Goal: Information Seeking & Learning: Learn about a topic

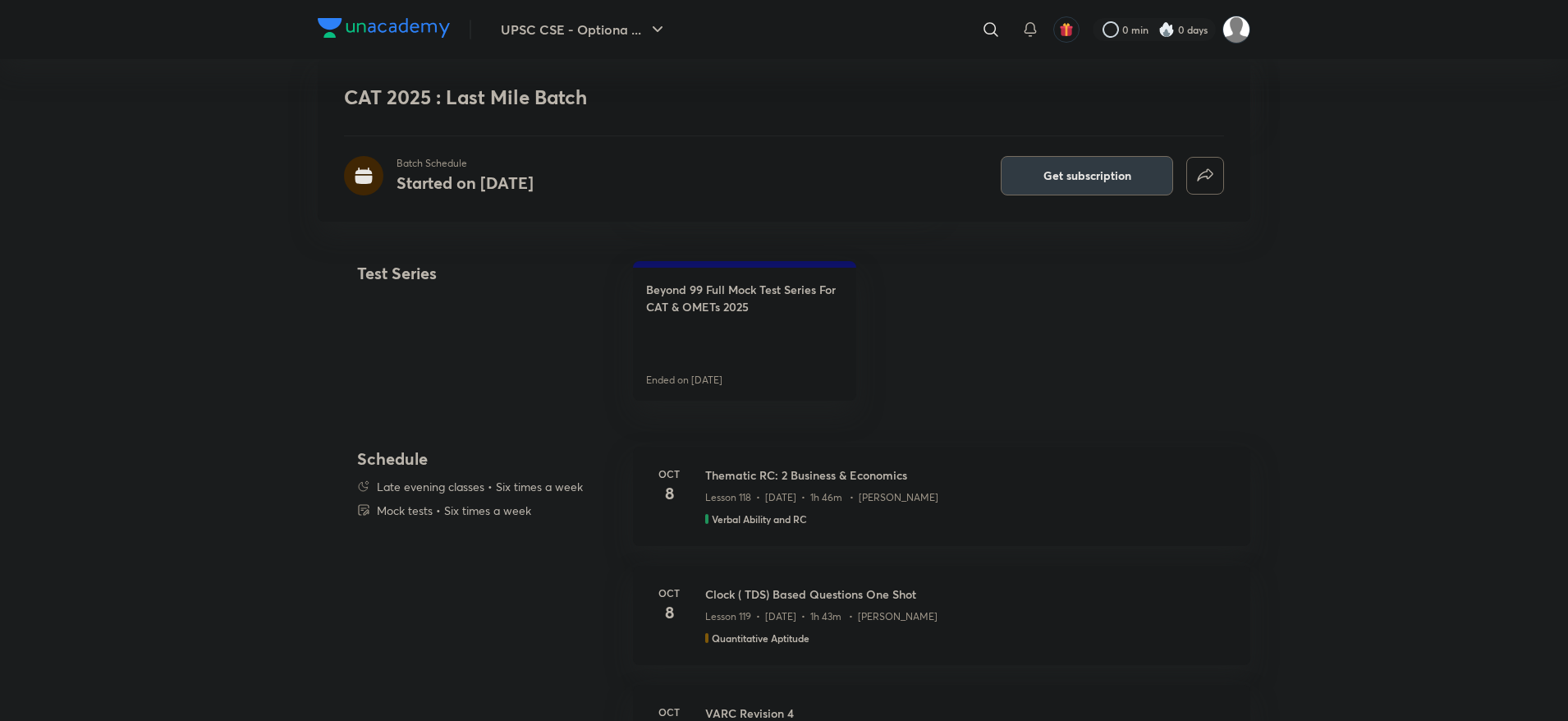
scroll to position [616, 0]
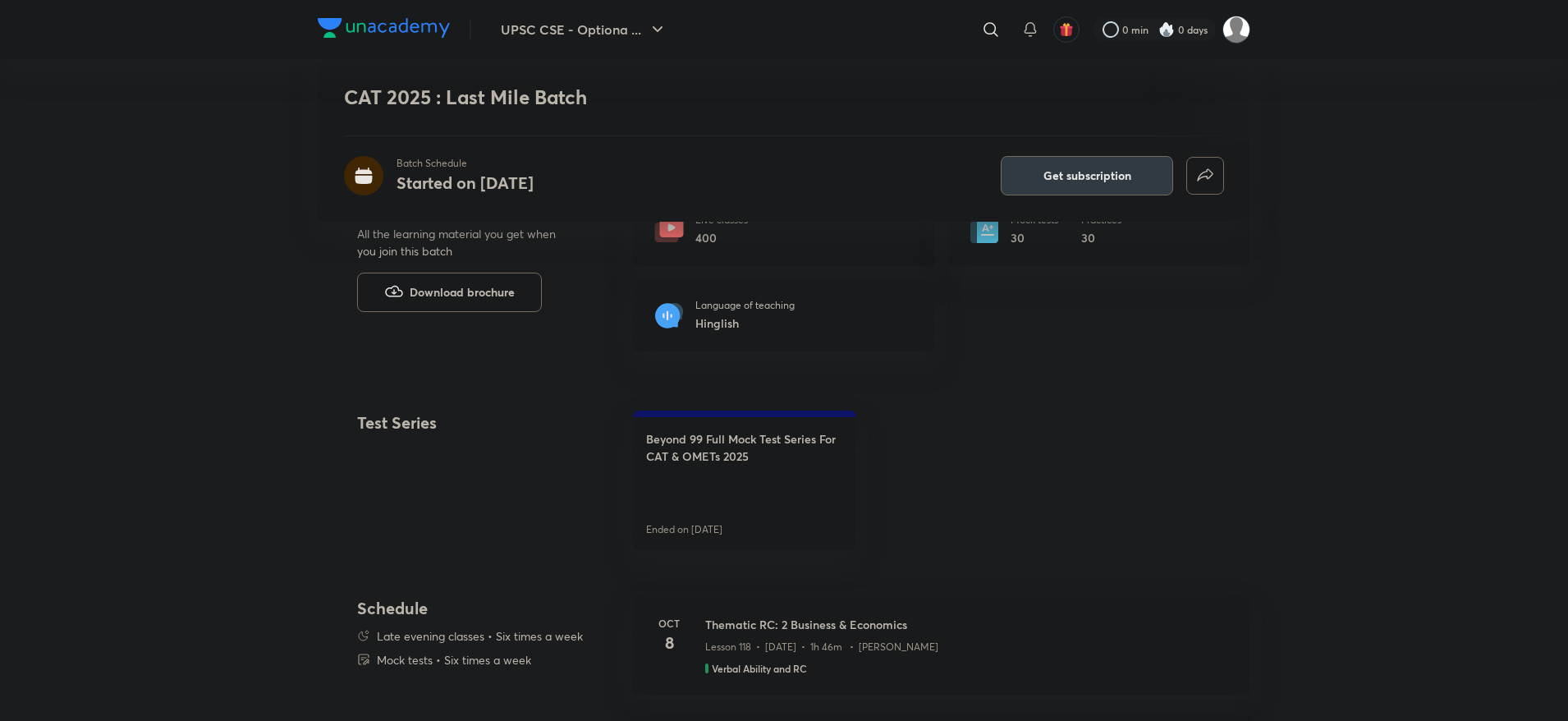
click at [793, 325] on h6 "Hinglish" at bounding box center [745, 323] width 99 height 17
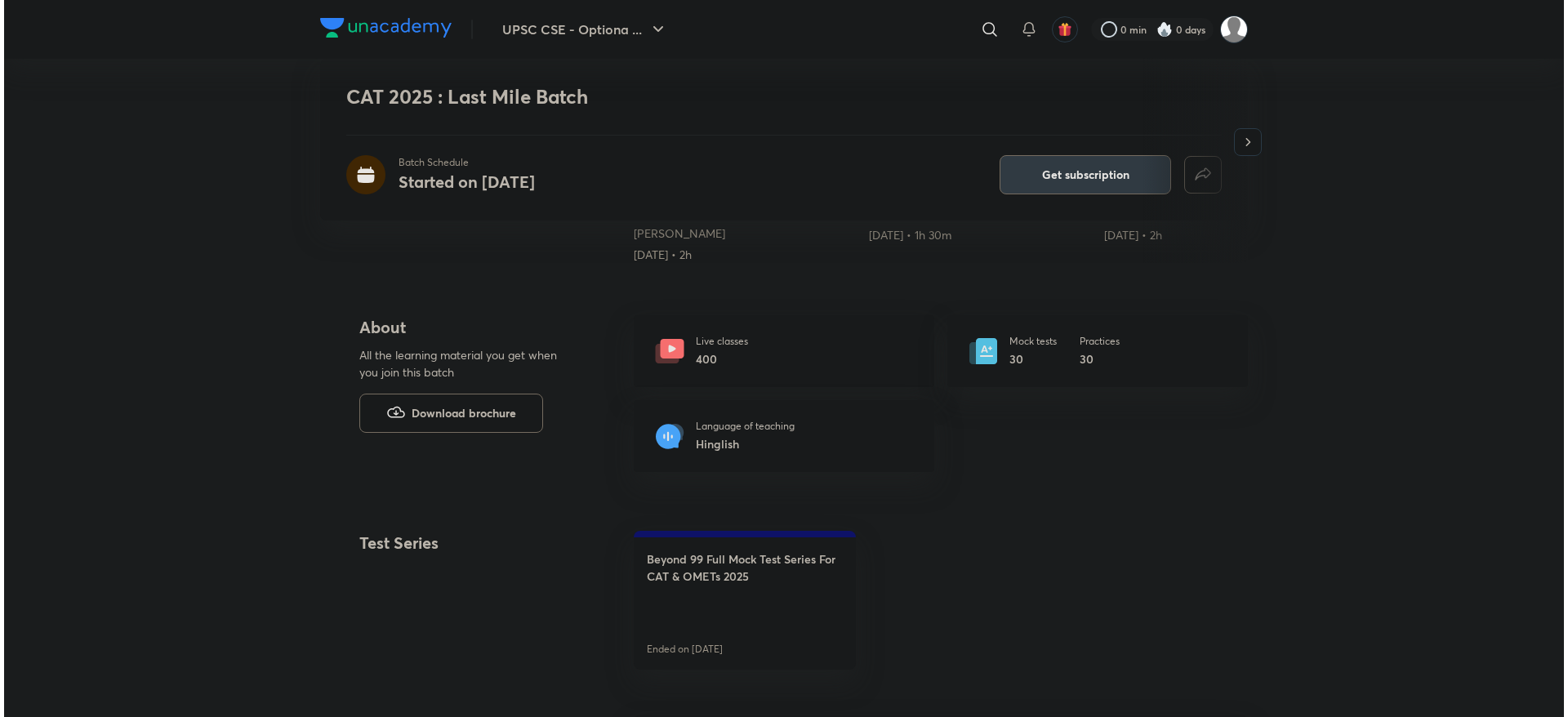
scroll to position [0, 0]
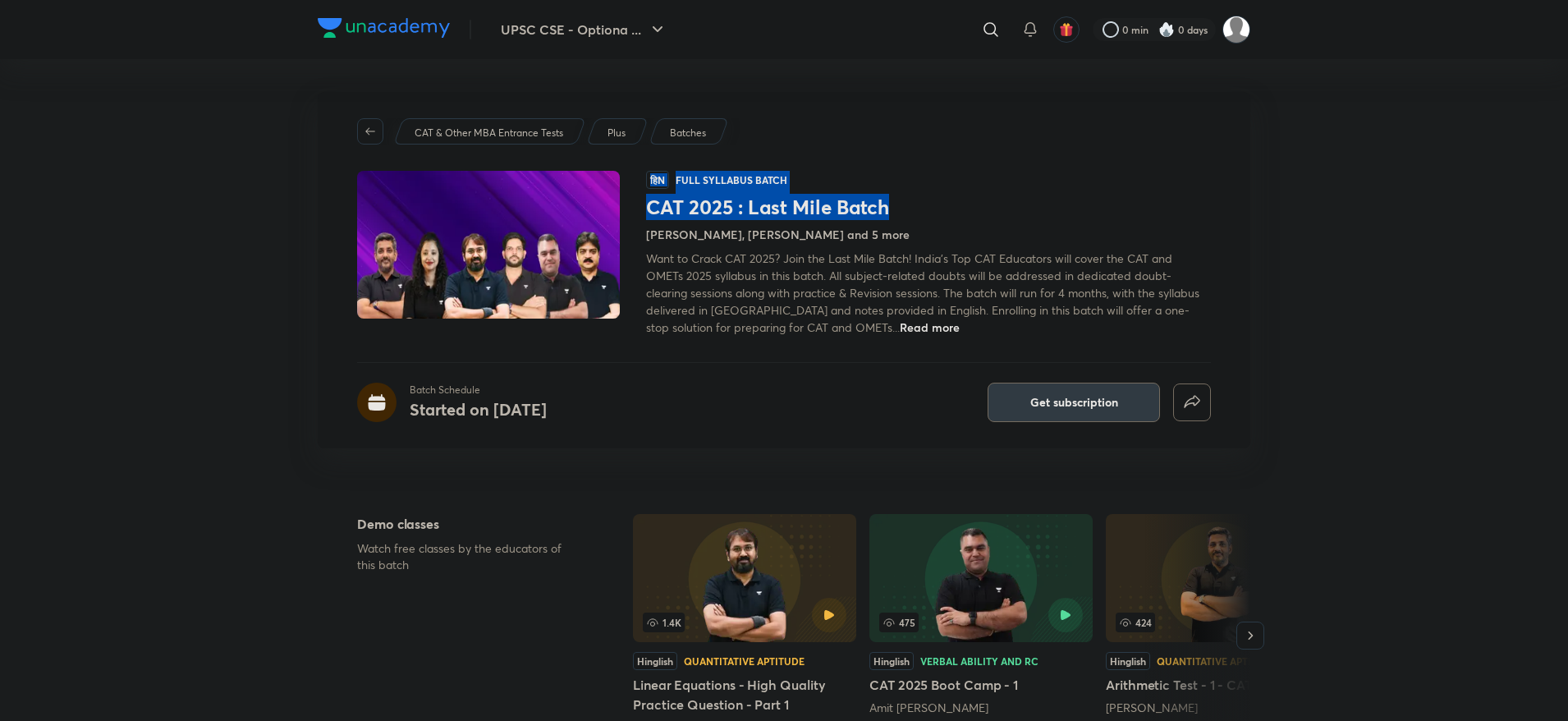
drag, startPoint x: 644, startPoint y: 209, endPoint x: 886, endPoint y: 214, distance: 242.1
click at [886, 214] on div "हिN Full Syllabus Batch CAT 2025 : Last Mile Batch Lokesh Agarwal, Ronakkumar S…" at bounding box center [784, 253] width 854 height 165
click at [900, 212] on h1 "CAT 2025 : Last Mile Batch" at bounding box center [928, 206] width 565 height 24
drag, startPoint x: 895, startPoint y: 212, endPoint x: 649, endPoint y: 216, distance: 246.0
click at [649, 216] on h1 "CAT 2025 : Last Mile Batch" at bounding box center [928, 206] width 565 height 24
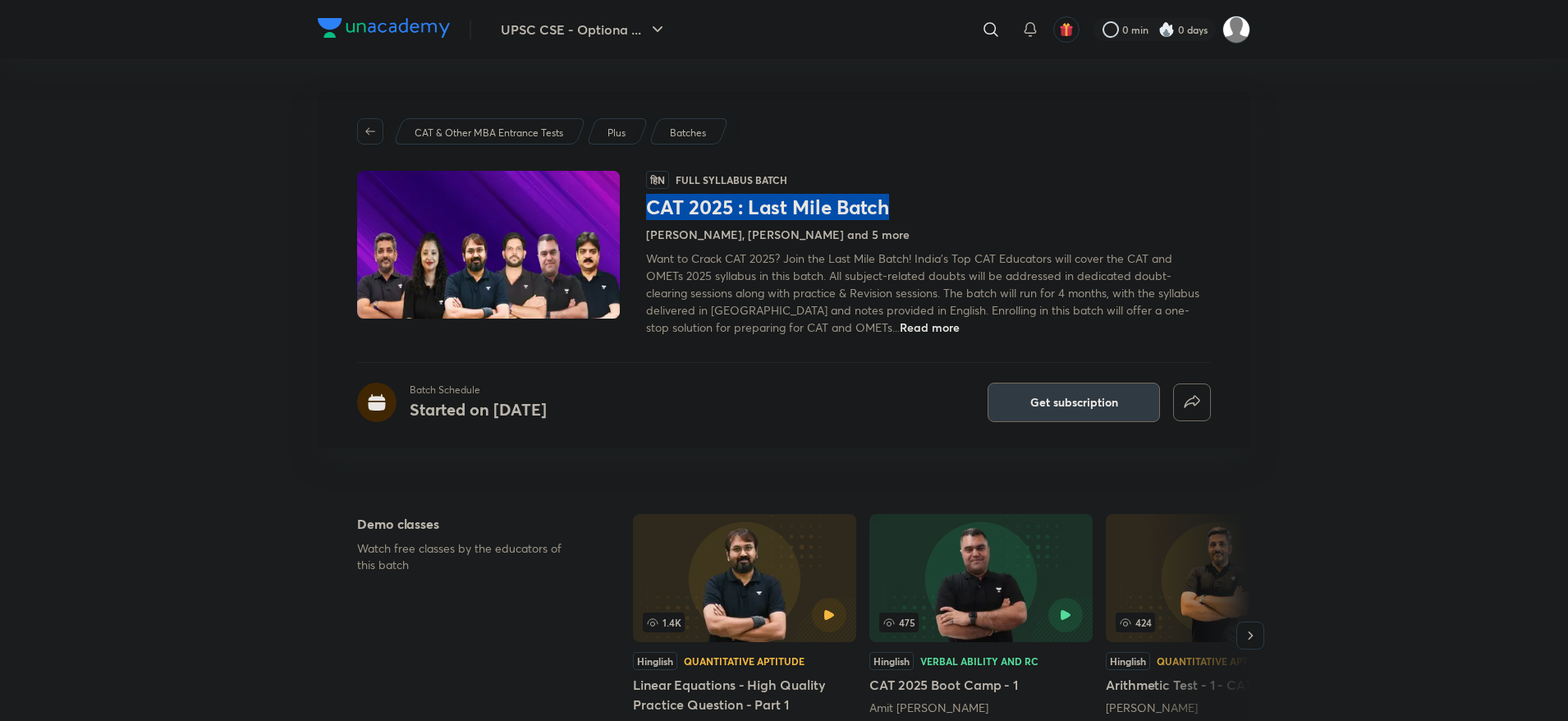
copy h1 "CAT 2025 : Last Mile Batch"
click at [983, 28] on icon at bounding box center [991, 30] width 20 height 20
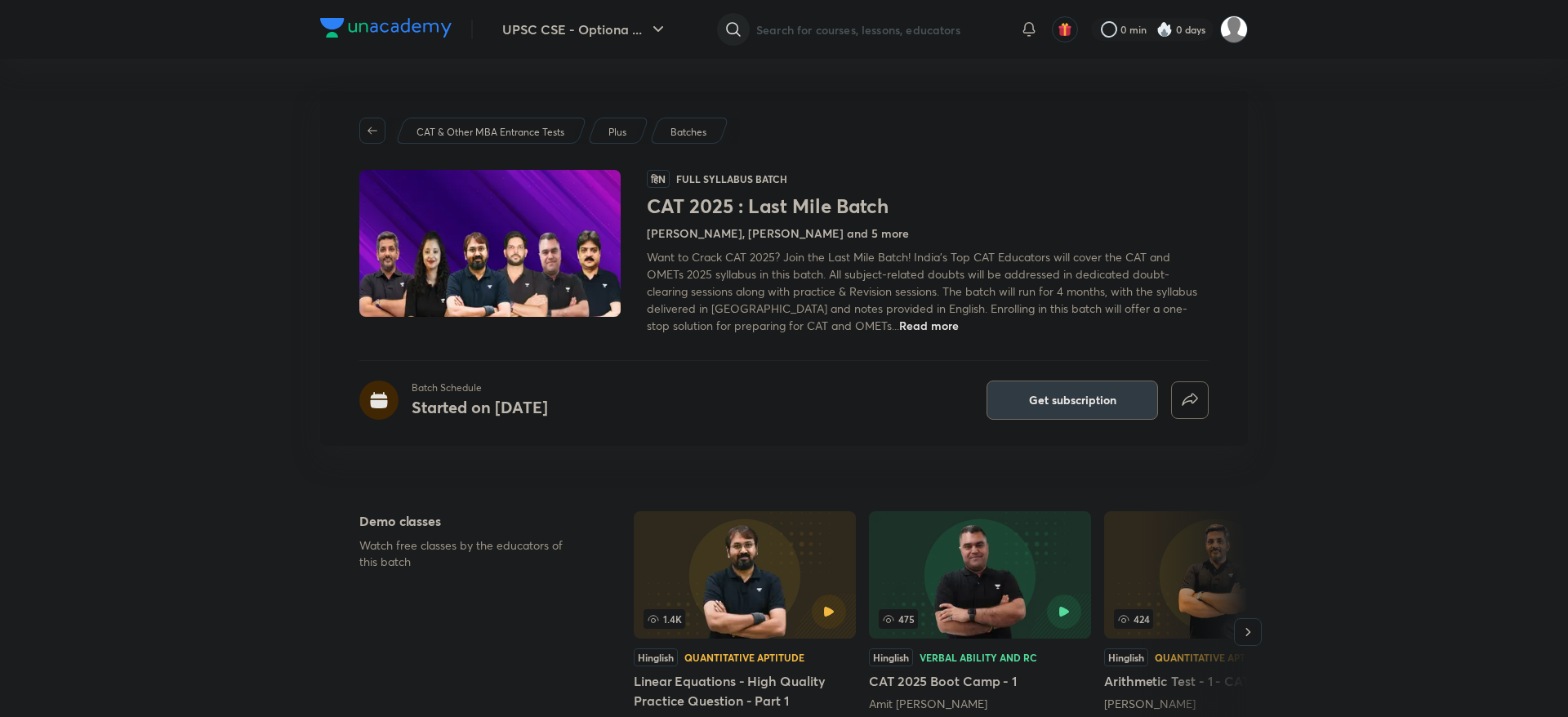
paste input "CAT 2025 : Last Mile Batch"
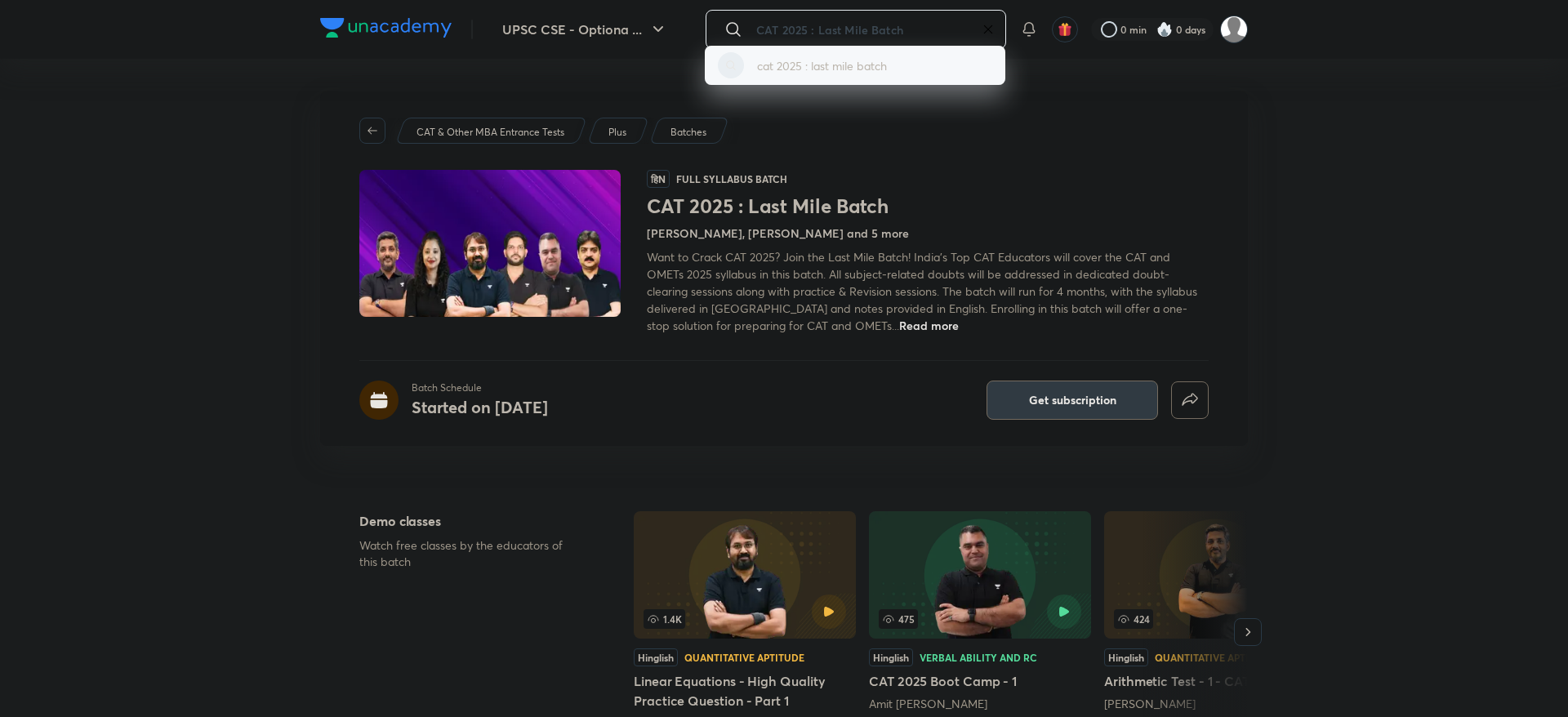
type input "CAT 2025 : Last Mile Batch"
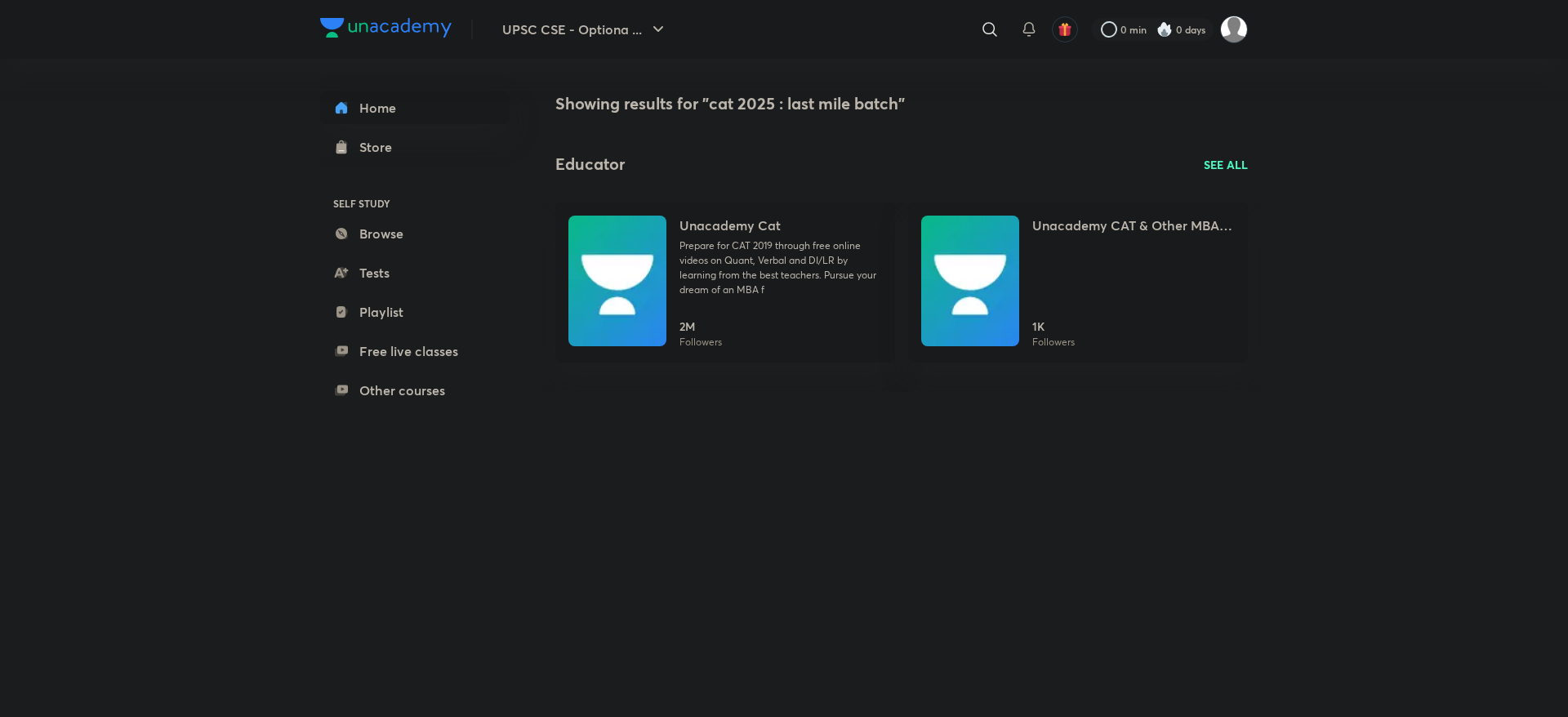
click at [1230, 165] on p "SEE ALL" at bounding box center [1226, 165] width 44 height 17
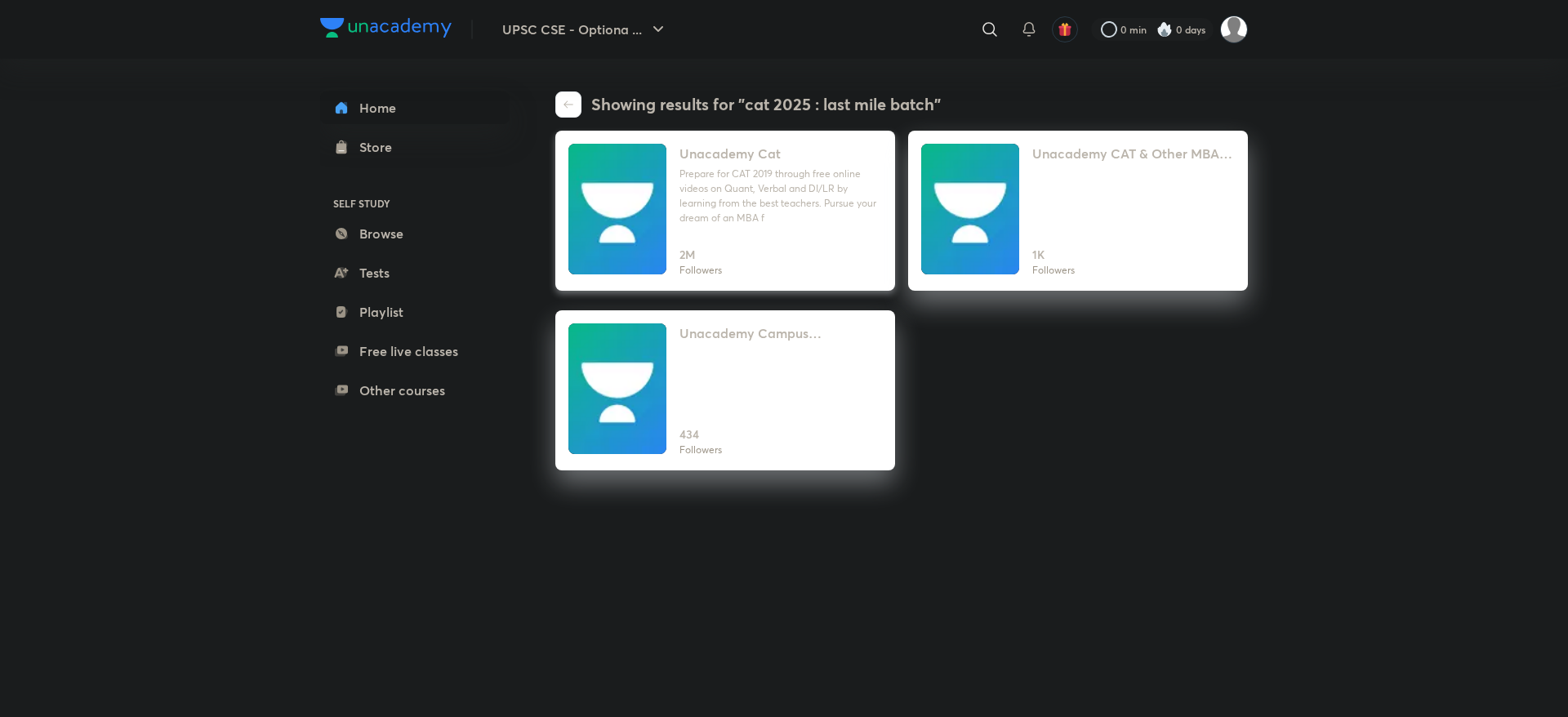
click at [758, 158] on h4 "Unacademy Cat" at bounding box center [730, 153] width 101 height 20
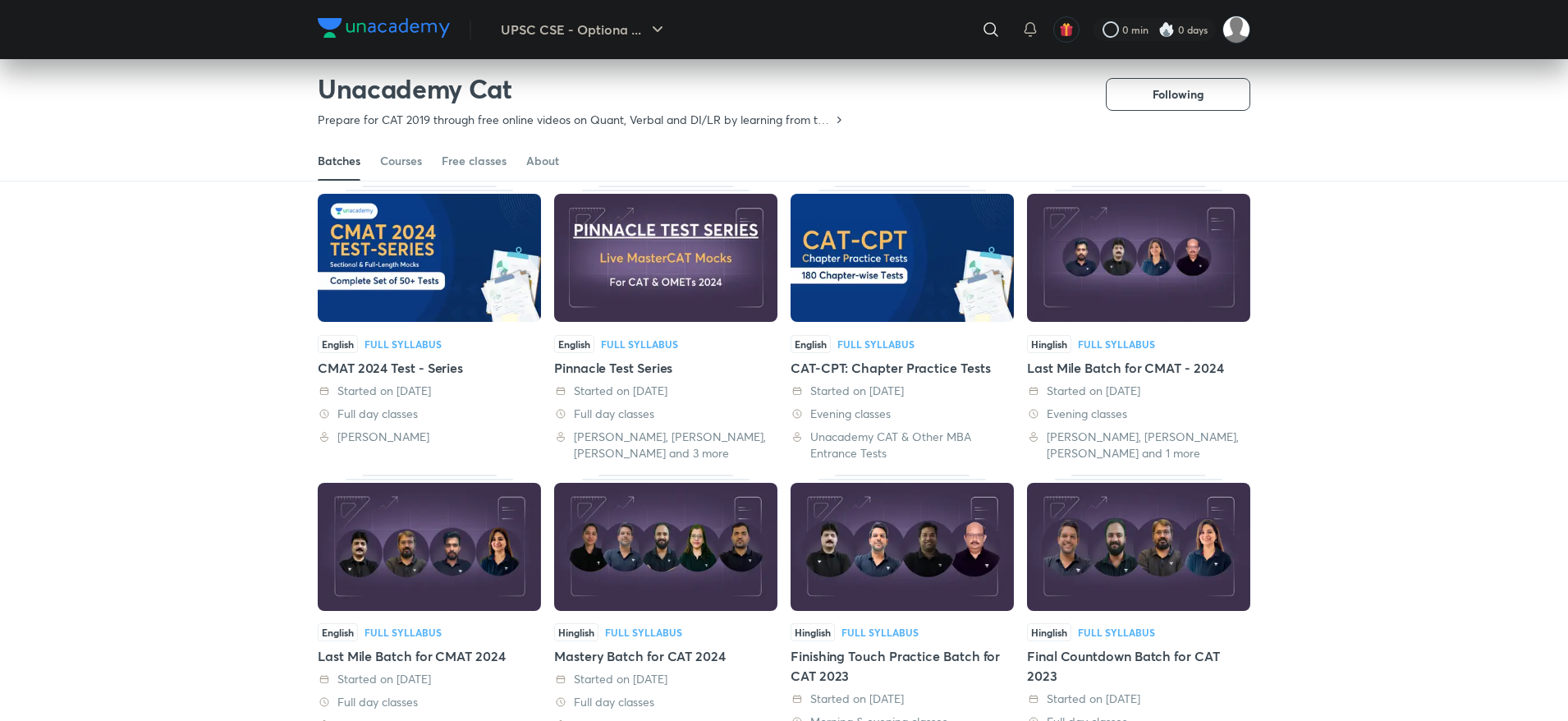
scroll to position [521, 0]
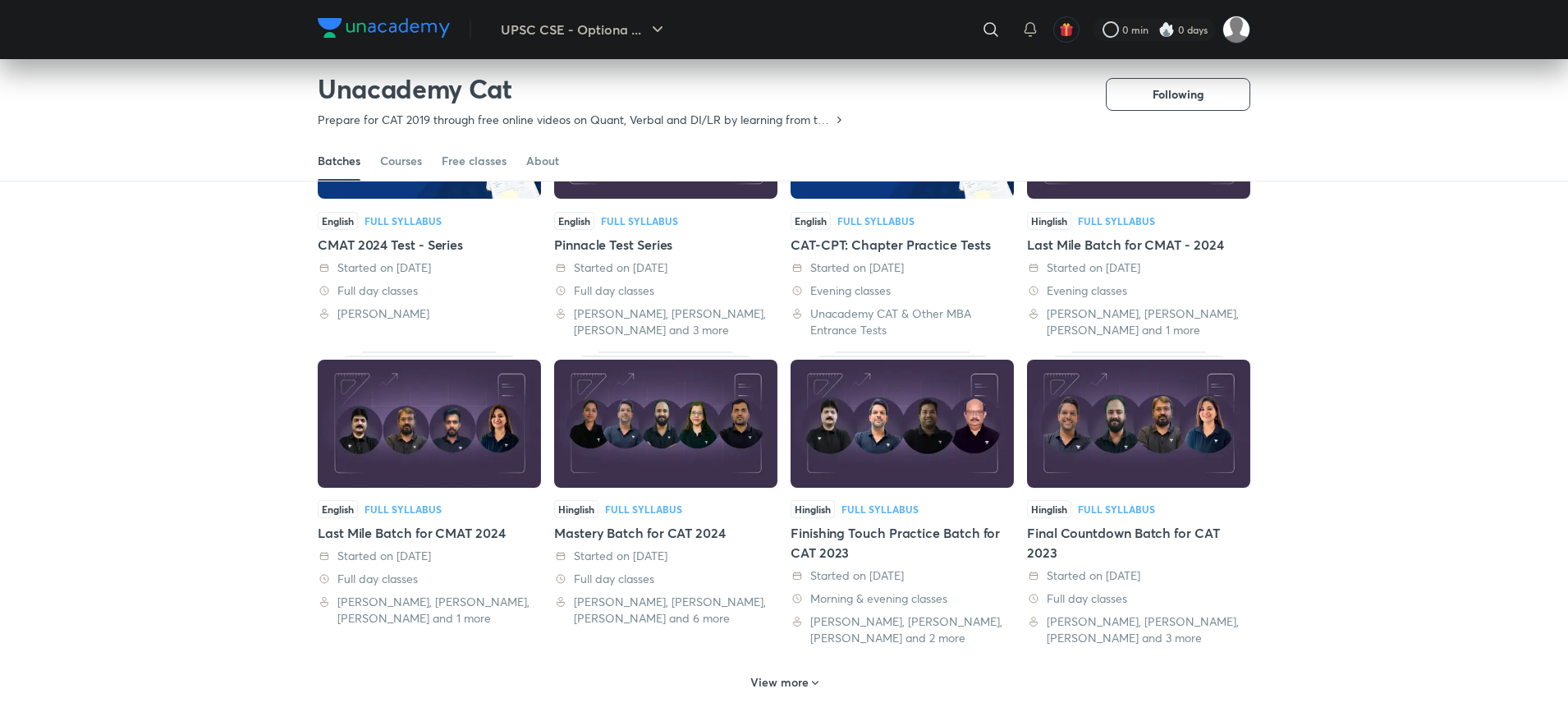
click at [414, 510] on div "Full Syllabus" at bounding box center [403, 509] width 77 height 10
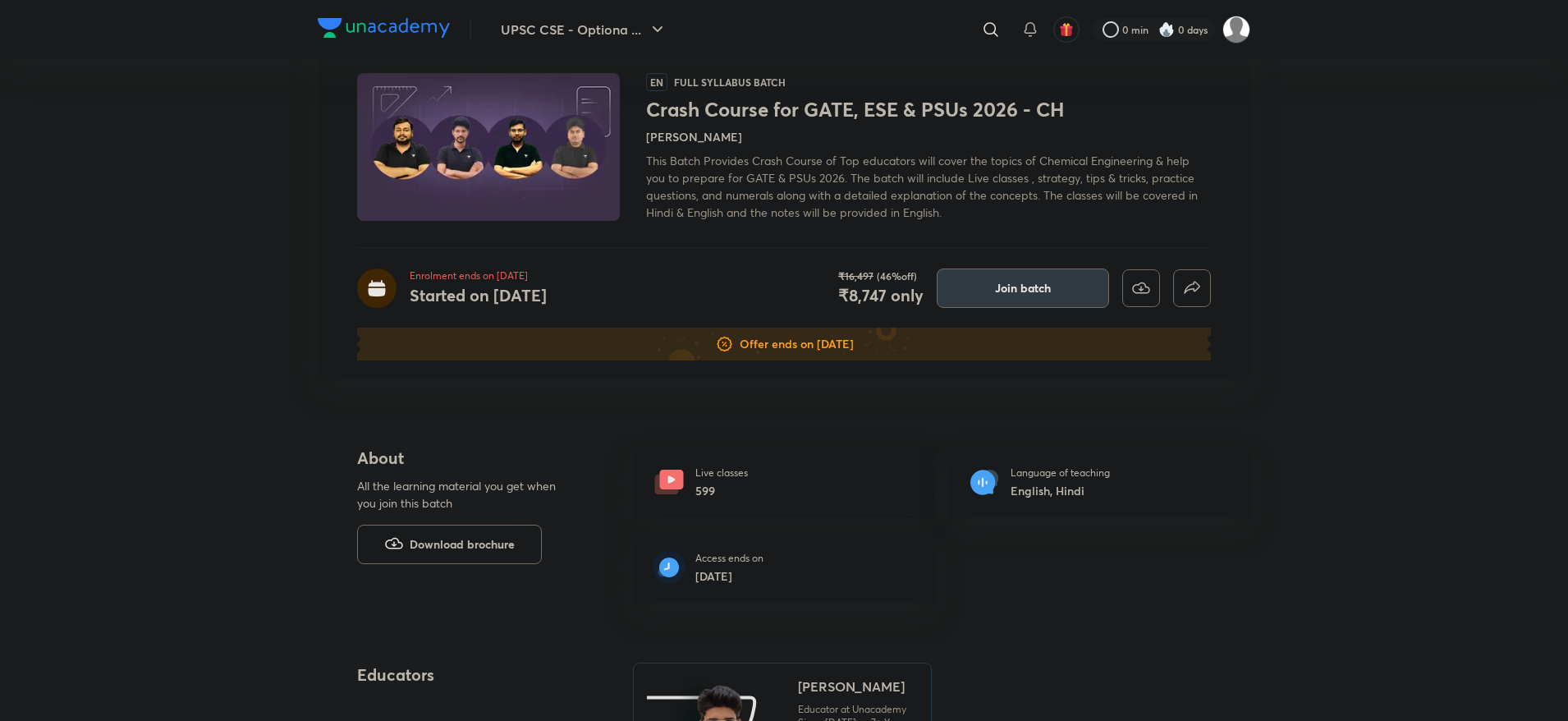
scroll to position [246, 0]
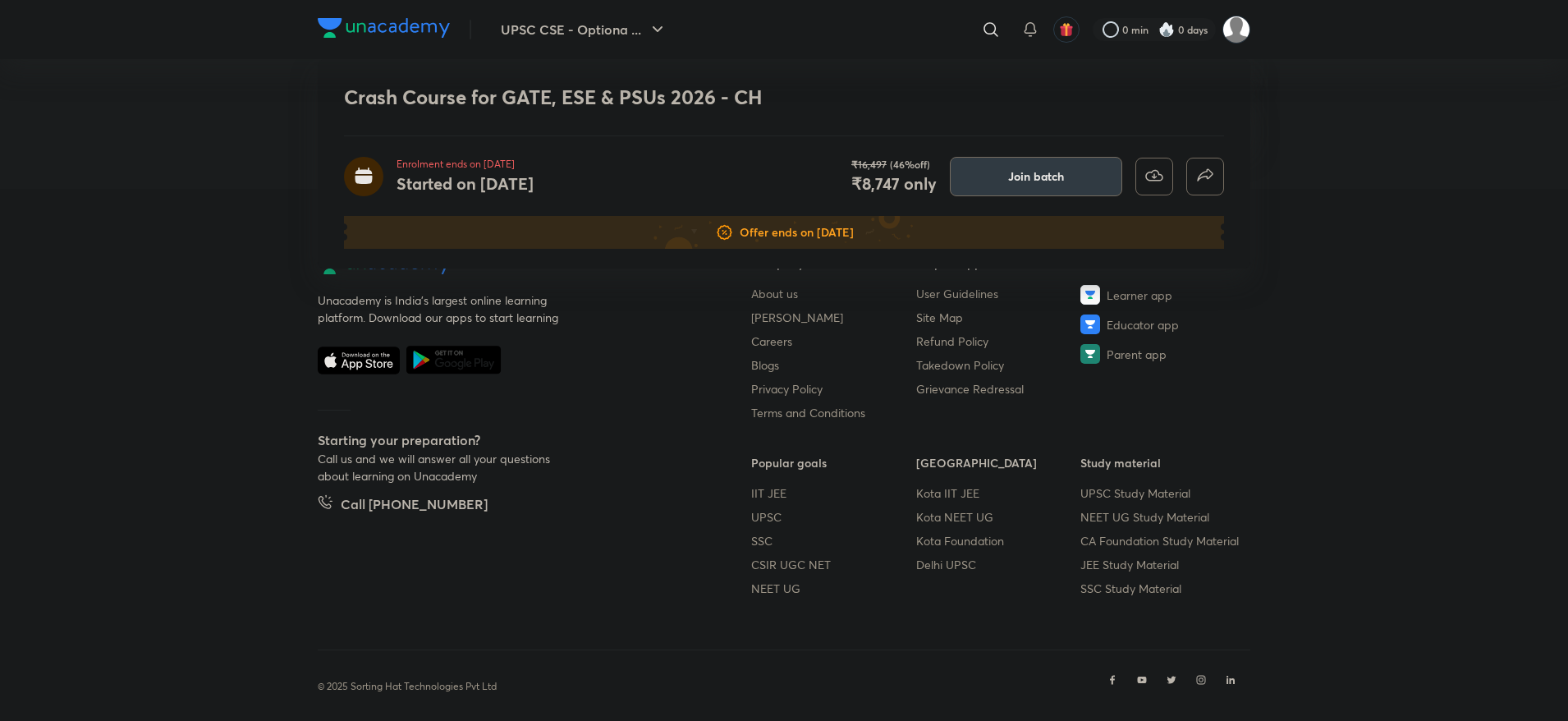
scroll to position [1665, 0]
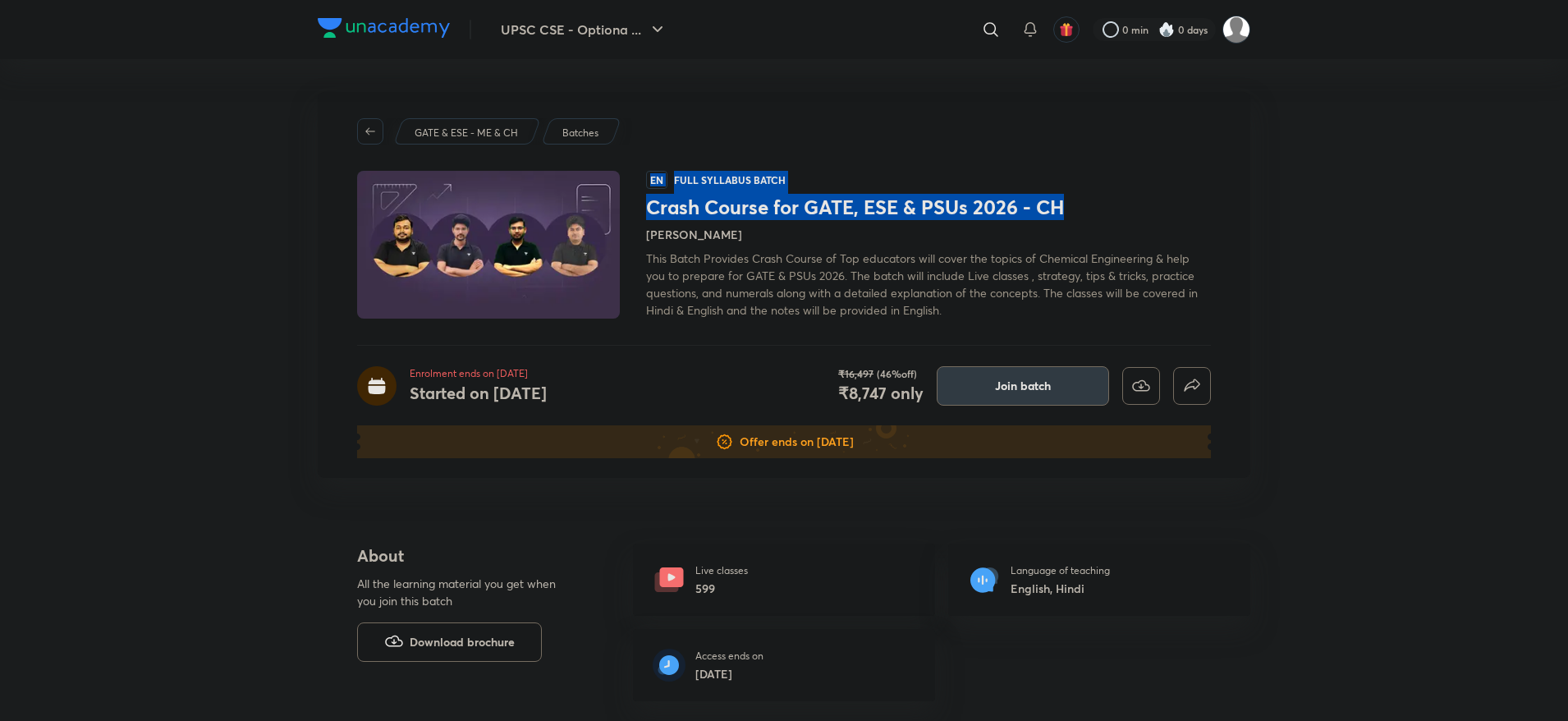
drag, startPoint x: 1034, startPoint y: 208, endPoint x: 641, endPoint y: 218, distance: 393.1
click at [641, 218] on div "EN Full Syllabus Batch Crash Course for GATE, ESE & PSUs 2026 - CH Devendra Poo…" at bounding box center [784, 245] width 854 height 148
click at [645, 211] on div at bounding box center [501, 245] width 289 height 148
click at [655, 216] on h1 "Crash Course for GATE, ESE & PSUs 2026 - CH" at bounding box center [928, 206] width 565 height 24
drag, startPoint x: 676, startPoint y: 182, endPoint x: 1102, endPoint y: 204, distance: 426.6
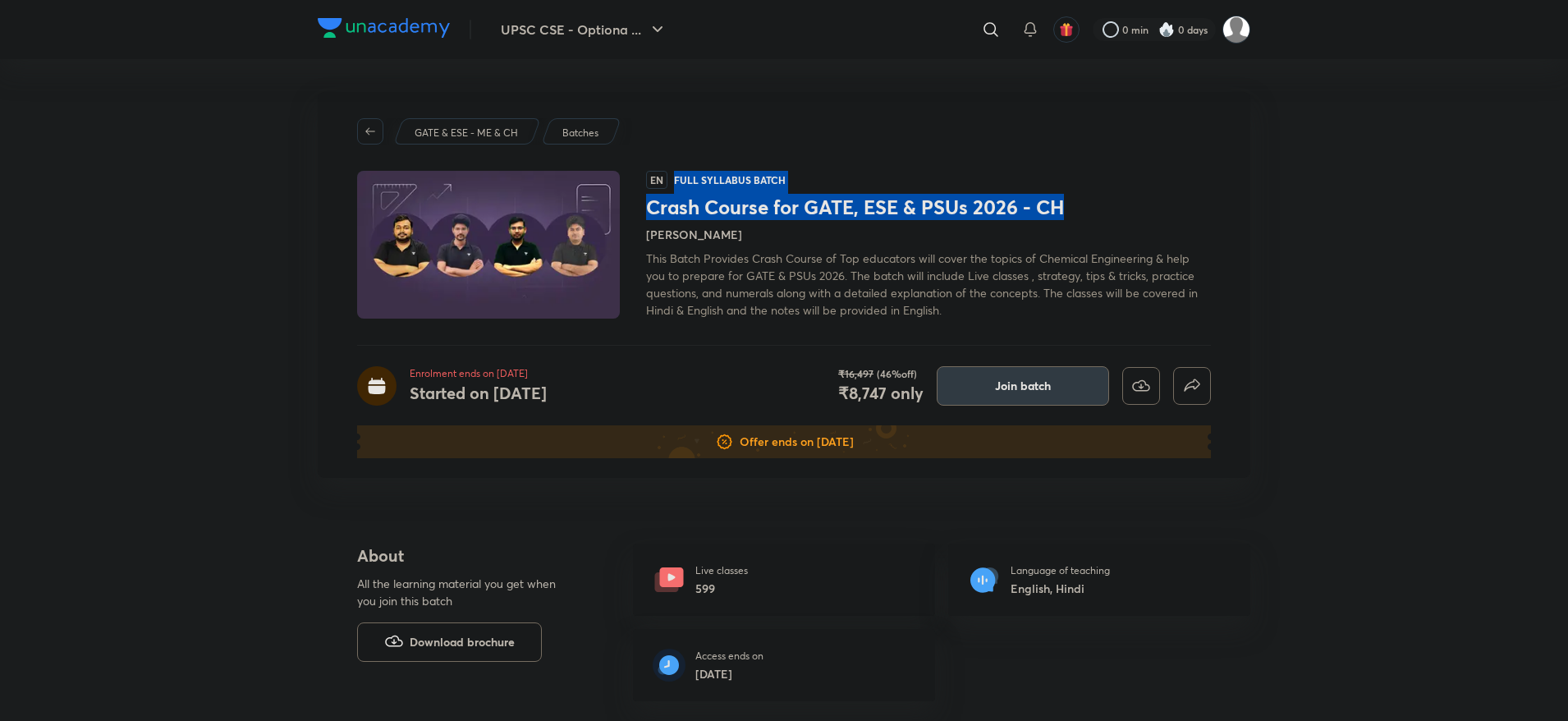
click at [1102, 204] on div "EN Full Syllabus Batch Crash Course for GATE, ESE & PSUs 2026 - CH Devendra Poo…" at bounding box center [928, 245] width 565 height 148
copy div "Full Syllabus Batch Crash Course for GATE, ESE & PSUs 2026 - CH"
